Goal: Task Accomplishment & Management: Complete application form

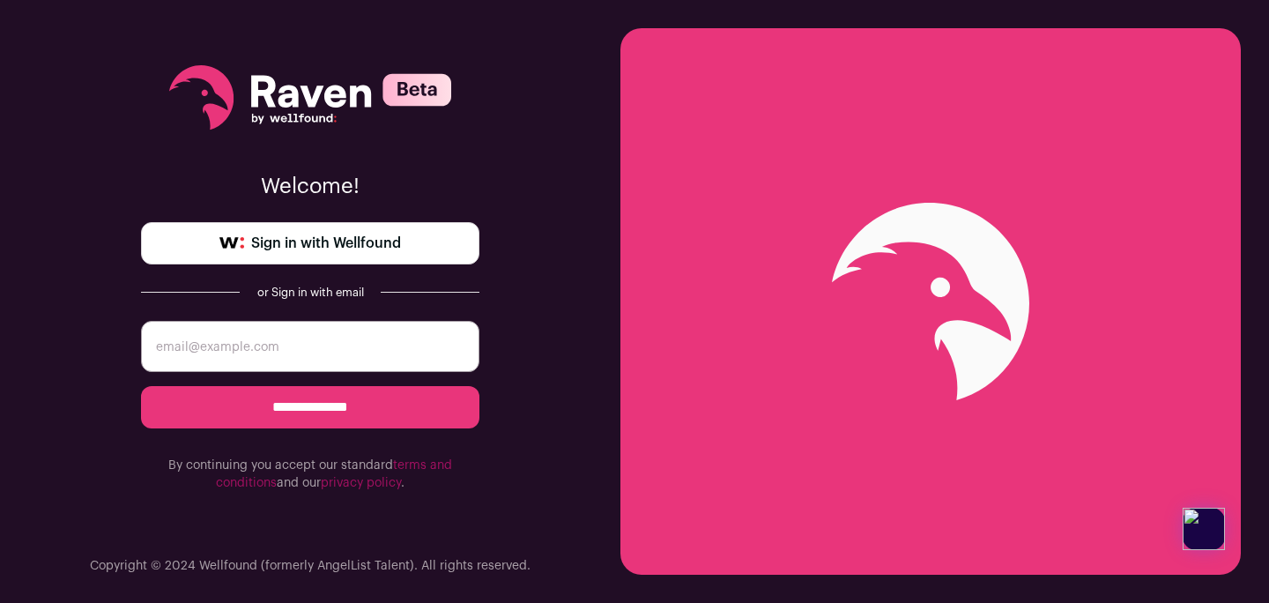
click at [310, 252] on span "Sign in with Wellfound" at bounding box center [326, 243] width 150 height 21
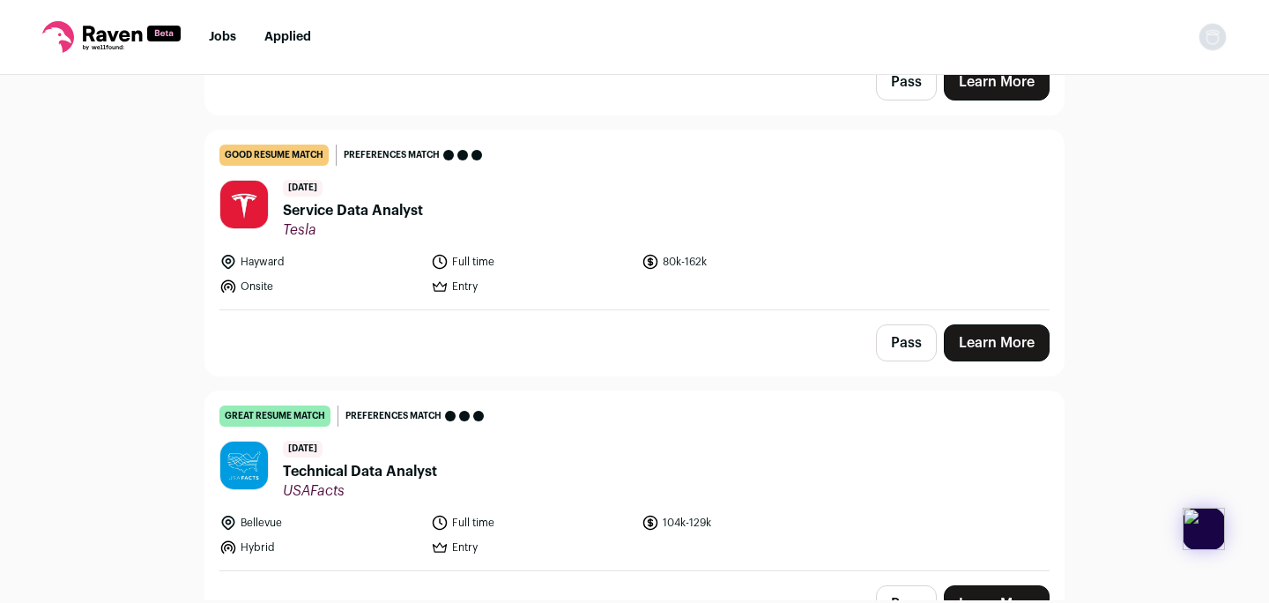
scroll to position [494, 0]
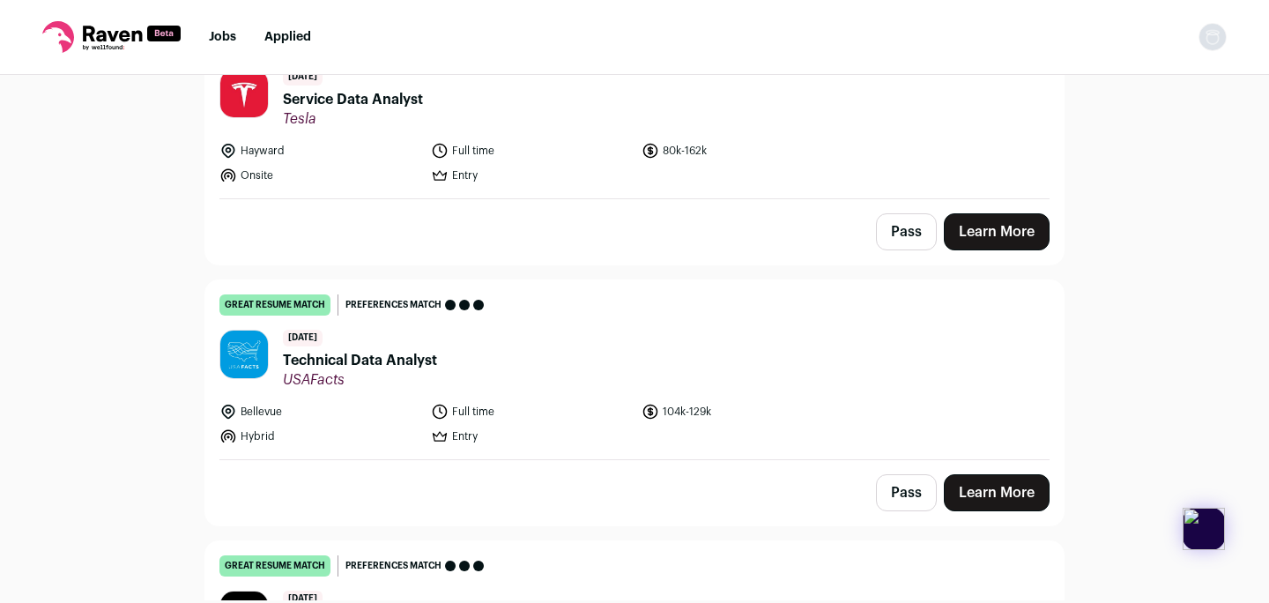
click at [747, 391] on link "great resume match You meet the must-have requirements, the nice-to-have requir…" at bounding box center [634, 369] width 859 height 179
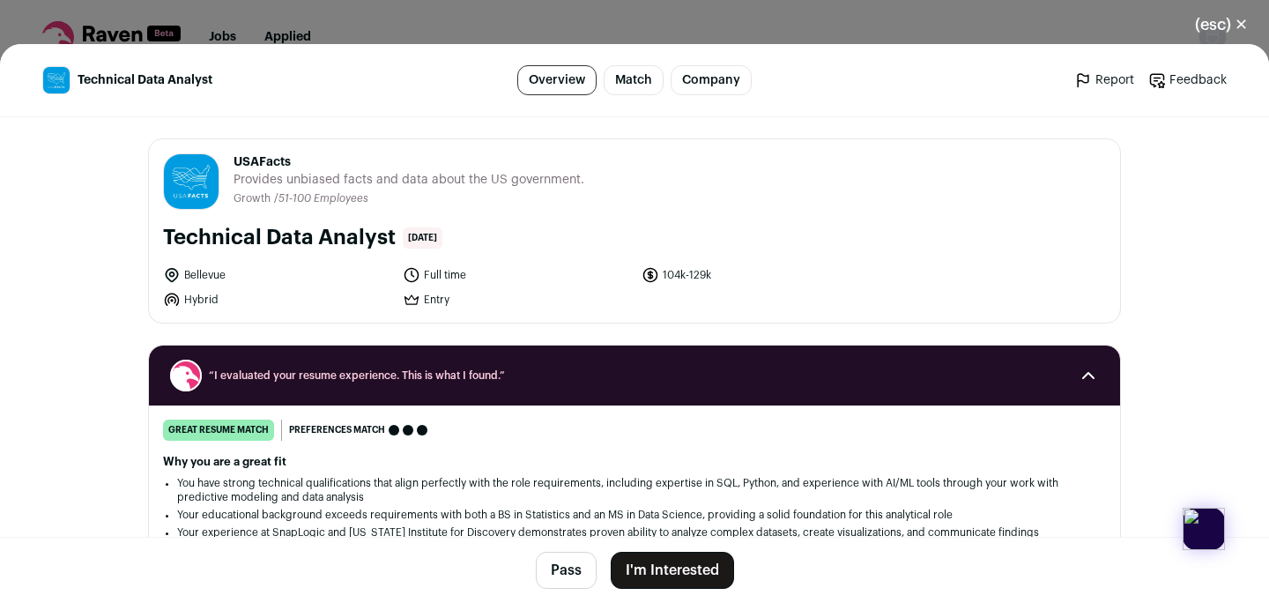
click at [637, 583] on button "I'm Interested" at bounding box center [672, 570] width 123 height 37
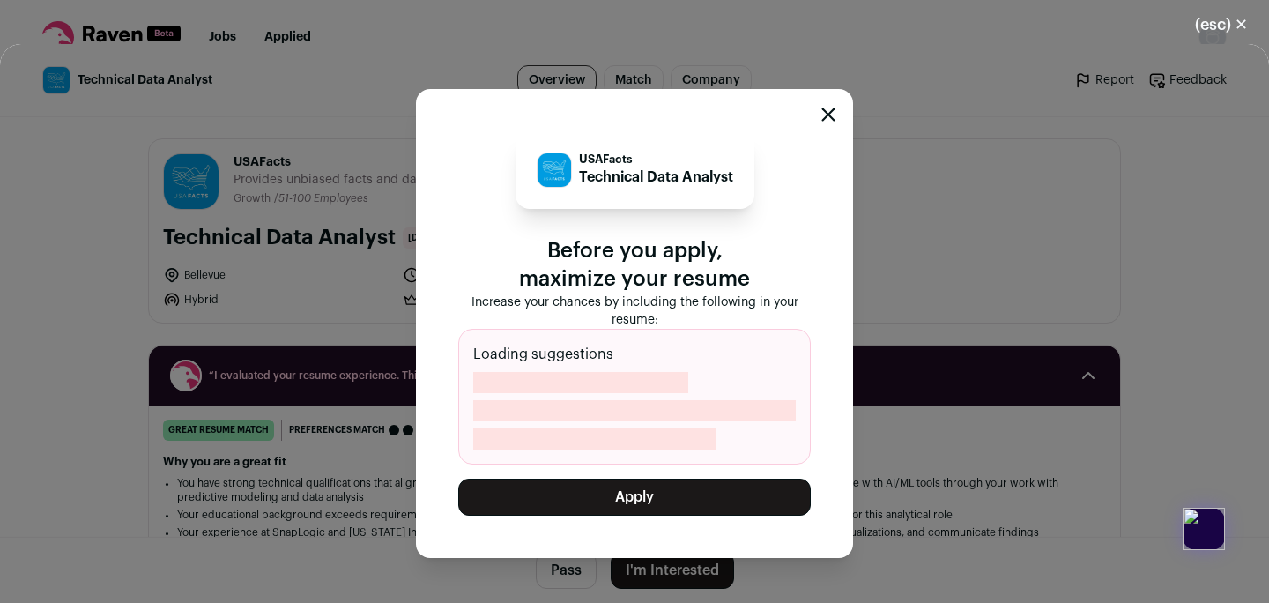
click at [644, 498] on button "Apply" at bounding box center [634, 497] width 353 height 37
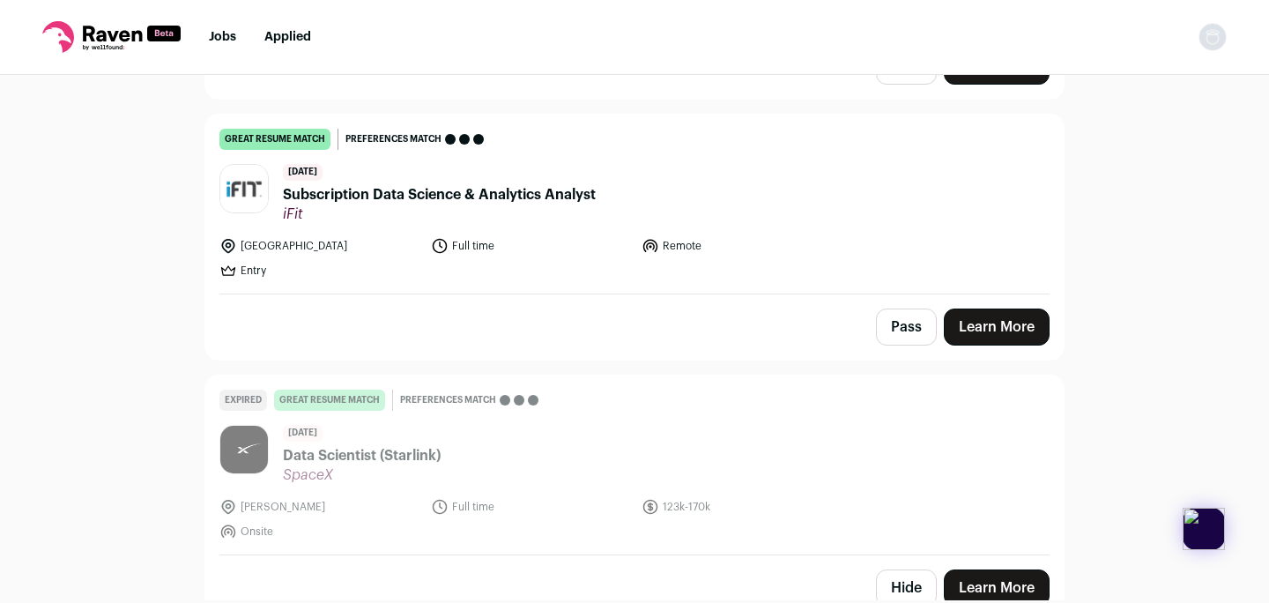
scroll to position [7157, 0]
